Goal: Transaction & Acquisition: Purchase product/service

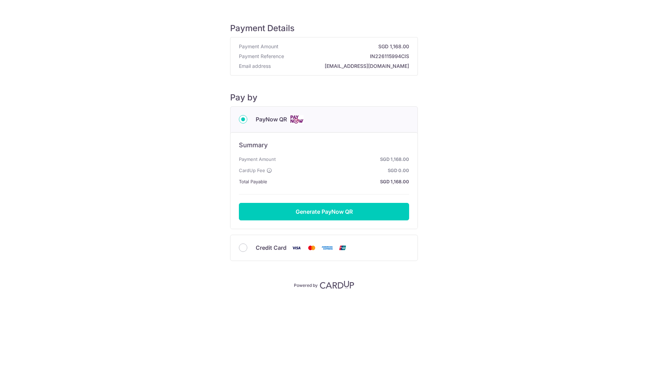
click at [266, 248] on span "Credit Card" at bounding box center [271, 248] width 31 height 8
click at [247, 248] on input "Credit Card" at bounding box center [243, 248] width 8 height 8
radio input "true"
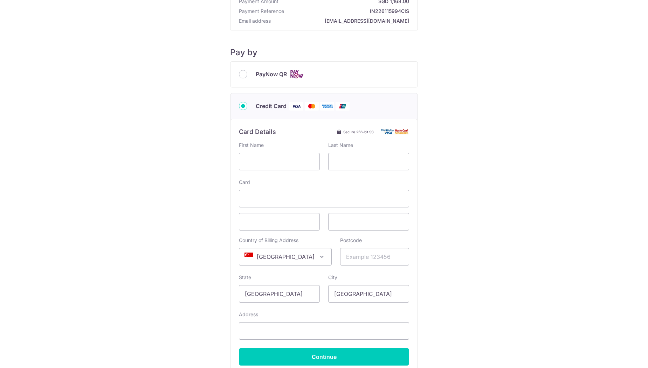
scroll to position [112, 0]
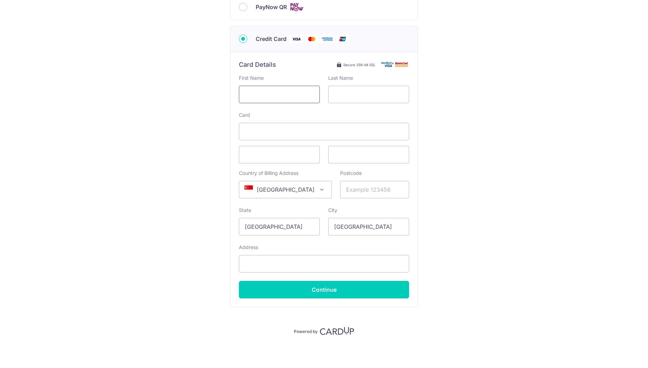
click at [247, 87] on input "text" at bounding box center [279, 95] width 81 height 18
click at [283, 94] on input "text" at bounding box center [279, 95] width 81 height 18
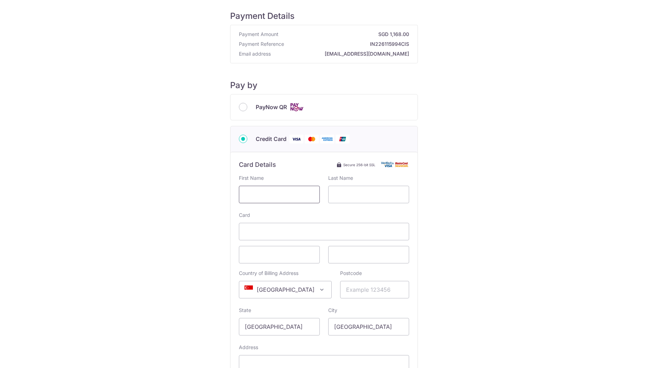
scroll to position [0, 0]
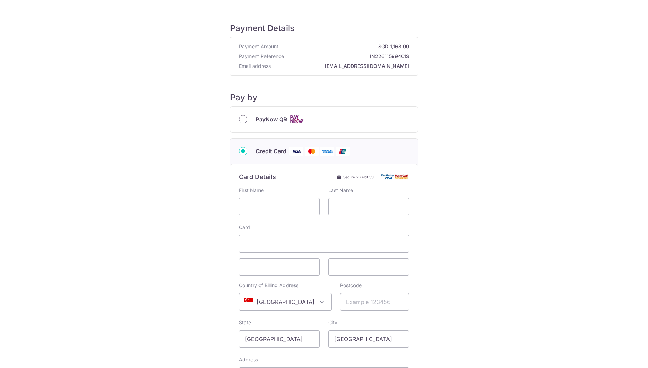
click at [241, 119] on input "PayNow QR" at bounding box center [243, 119] width 8 height 8
radio input "true"
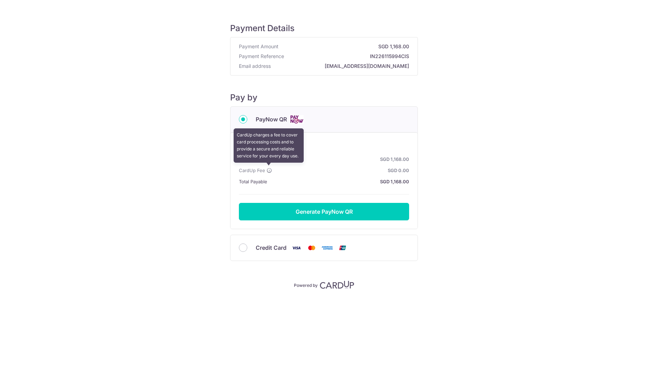
click at [267, 171] on icon at bounding box center [270, 171] width 6 height 6
click at [269, 170] on icon at bounding box center [270, 171] width 6 height 6
click at [239, 251] on div "Credit Card" at bounding box center [324, 248] width 170 height 9
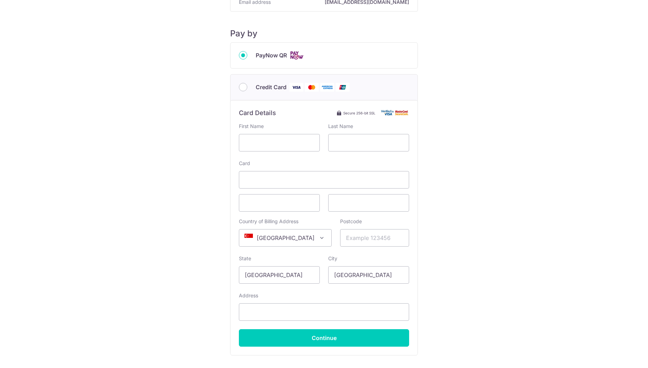
scroll to position [112, 0]
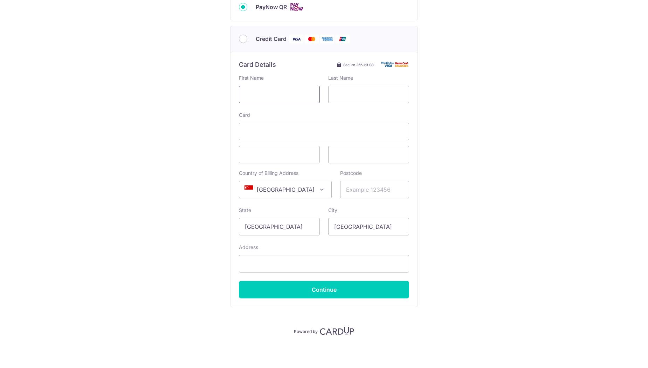
click at [273, 94] on input "text" at bounding box center [279, 95] width 81 height 18
type input "[PERSON_NAME]"
type input "LAI"
click at [354, 188] on input "Postcode" at bounding box center [374, 190] width 69 height 18
type input "648160"
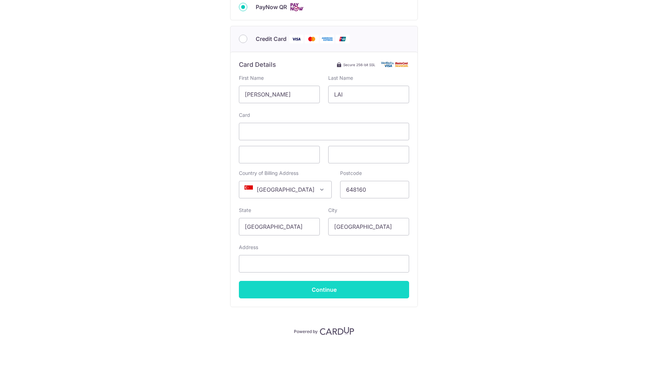
click at [286, 287] on input "Continue" at bounding box center [324, 290] width 170 height 18
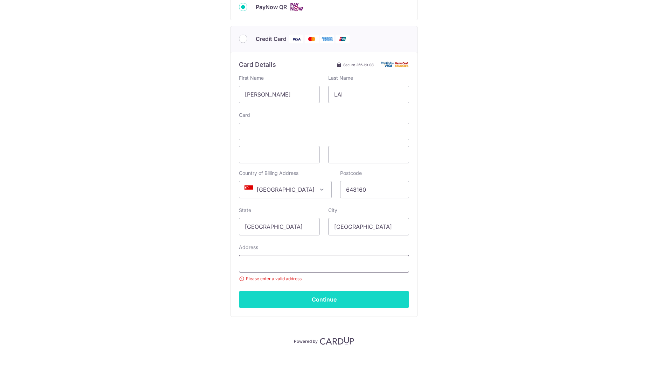
type input "b"
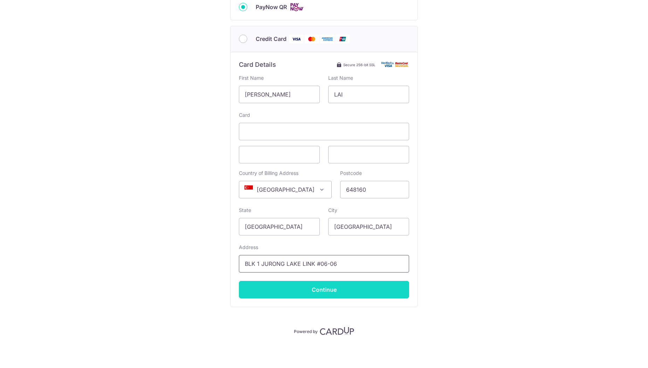
type input "BLK 1 JURONG LAKE LINK #06-06"
click at [286, 287] on input "Continue" at bounding box center [324, 290] width 170 height 18
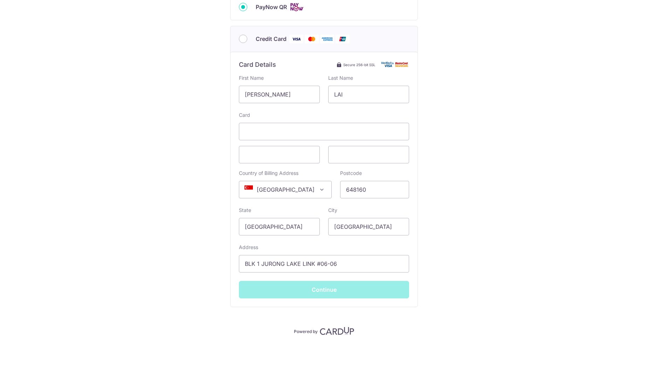
type input "**** 5299"
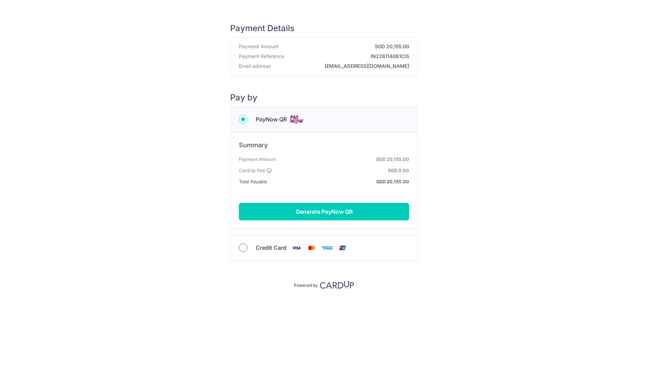
click at [240, 251] on input "Credit Card" at bounding box center [243, 248] width 8 height 8
radio input "true"
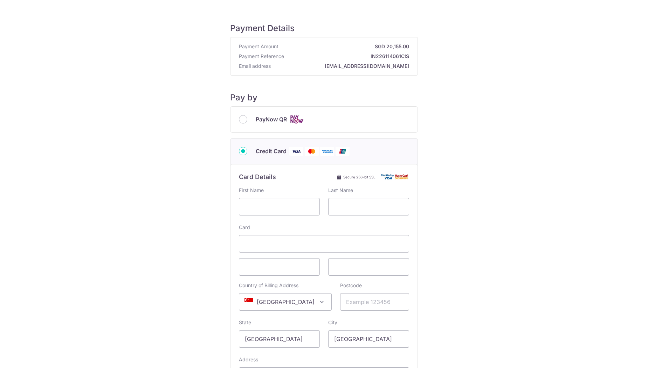
type input "CHUN CHUNG"
click at [341, 212] on input "text" at bounding box center [368, 207] width 81 height 18
type input "LAI"
click at [361, 302] on input "Postcode" at bounding box center [374, 303] width 69 height 18
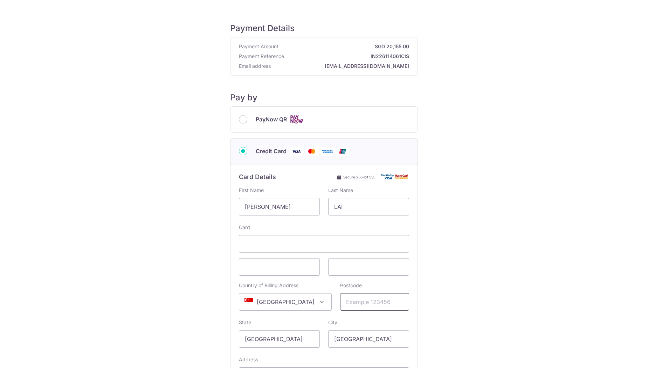
type input "648160"
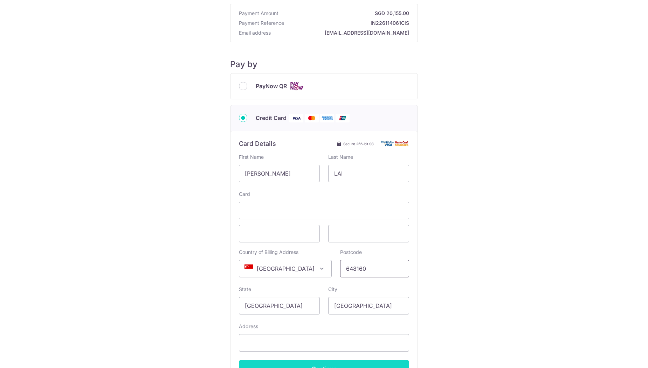
scroll to position [84, 0]
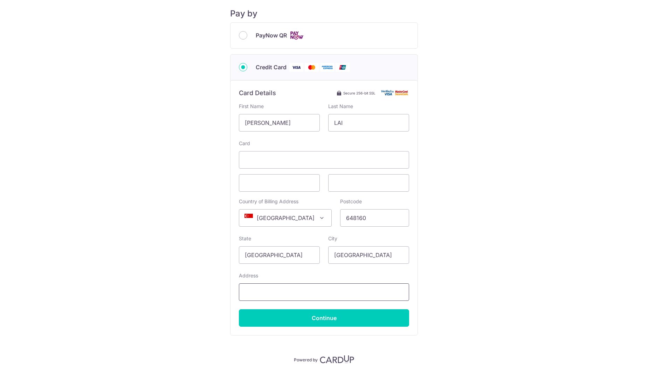
click at [297, 294] on input "Address" at bounding box center [324, 293] width 170 height 18
type input "BLK 1 JURONG LAKE LINK #06-06"
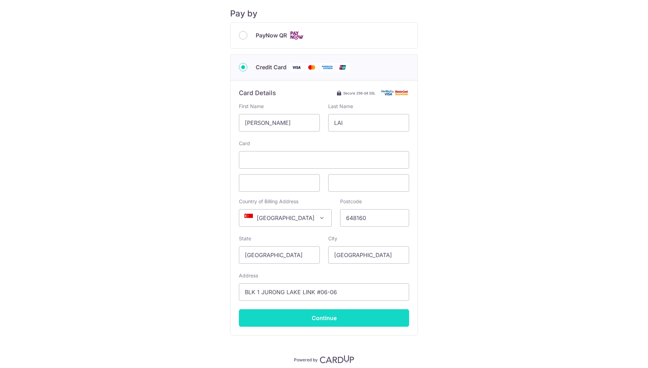
click at [304, 322] on input "Continue" at bounding box center [324, 319] width 170 height 18
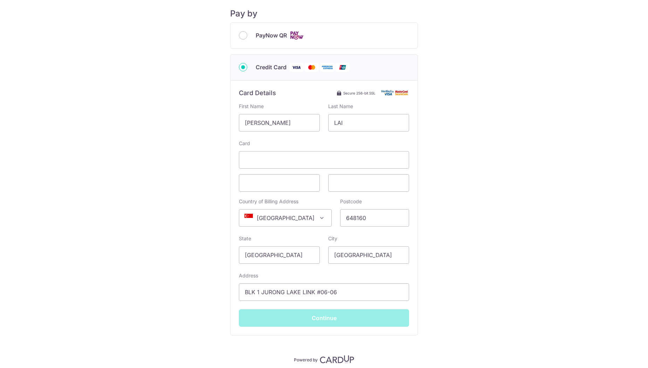
type input "**** 5299"
